Goal: Transaction & Acquisition: Subscribe to service/newsletter

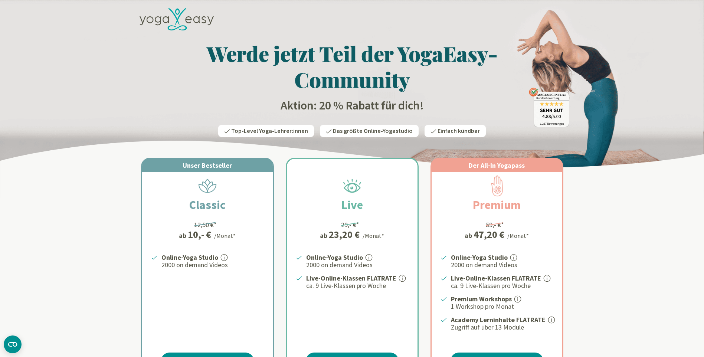
click at [177, 14] on icon at bounding box center [177, 12] width 4 height 6
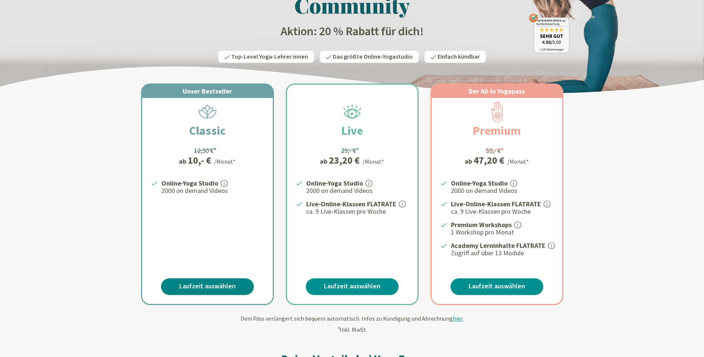
scroll to position [74, 0]
click at [201, 289] on link "Laufzeit auswählen" at bounding box center [207, 286] width 93 height 17
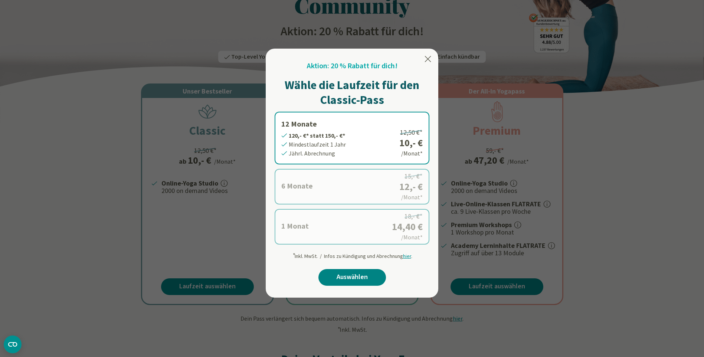
click at [356, 275] on link "Auswählen" at bounding box center [352, 277] width 68 height 17
